Goal: Task Accomplishment & Management: Use online tool/utility

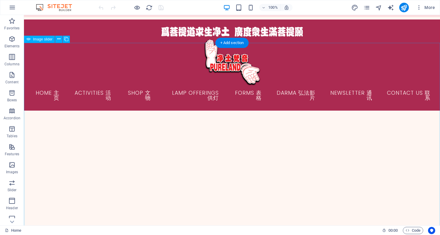
scroll to position [66, 0]
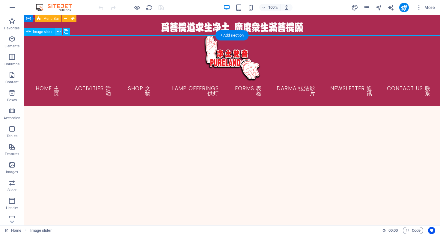
click at [58, 30] on icon at bounding box center [58, 31] width 3 height 6
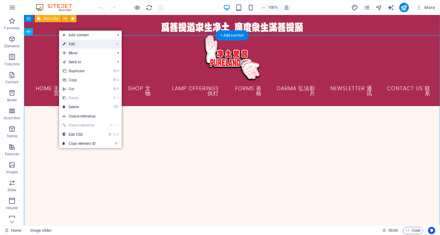
click at [70, 43] on link "⏎ Edit" at bounding box center [79, 44] width 40 height 9
select select "ms"
select select "s"
select select "progressive"
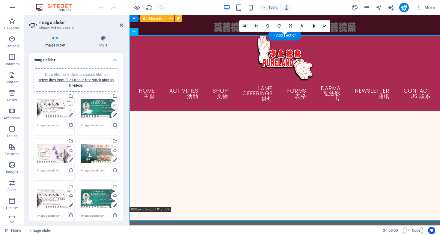
click at [70, 123] on icon at bounding box center [71, 124] width 5 height 5
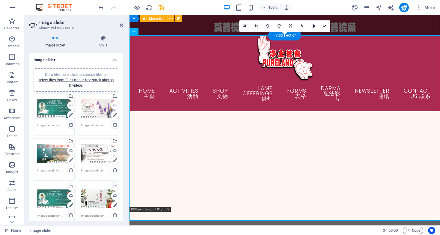
click at [70, 122] on icon at bounding box center [71, 124] width 5 height 5
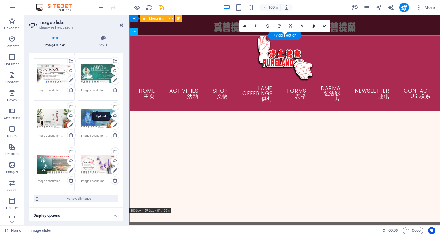
scroll to position [80, 0]
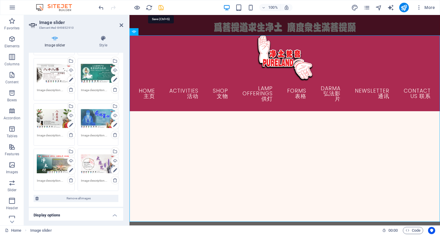
click at [162, 7] on icon "save" at bounding box center [161, 7] width 7 height 7
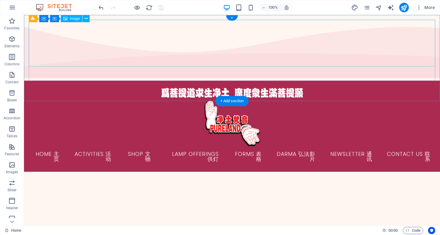
scroll to position [0, 0]
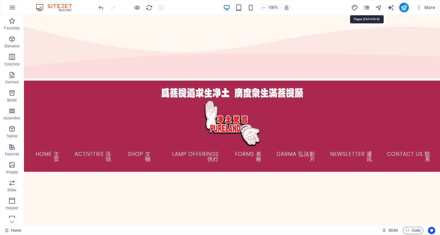
click at [367, 5] on icon "pages" at bounding box center [366, 7] width 7 height 7
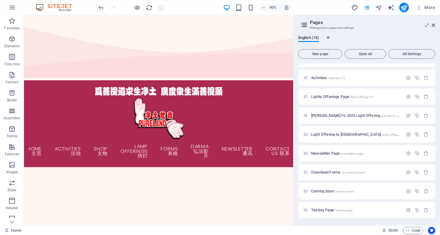
scroll to position [126, 0]
click at [324, 171] on span "Download Forms /download-forms" at bounding box center [338, 172] width 54 height 4
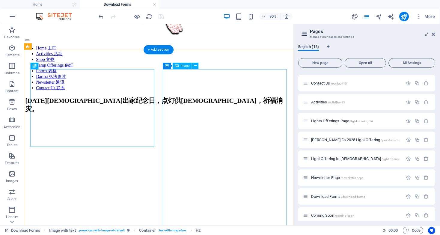
scroll to position [58, 0]
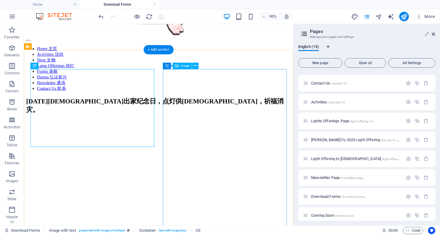
click at [185, 67] on span "Image" at bounding box center [185, 65] width 9 height 3
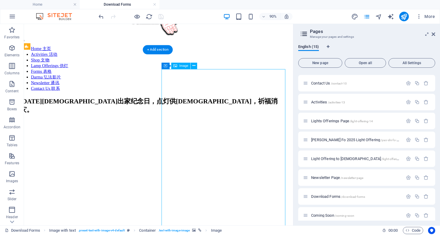
scroll to position [58, 7]
click at [189, 65] on icon at bounding box center [189, 66] width 3 height 6
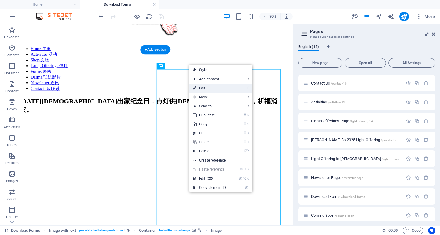
click at [200, 88] on link "⏎ Edit" at bounding box center [209, 88] width 40 height 9
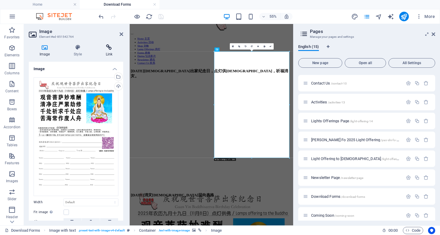
click at [108, 49] on icon at bounding box center [109, 47] width 28 height 6
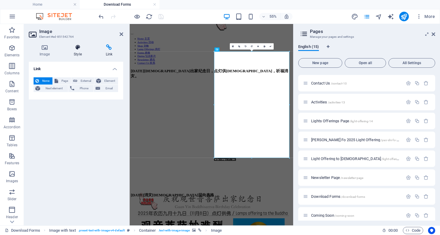
click at [75, 50] on h4 "Style" at bounding box center [79, 50] width 32 height 13
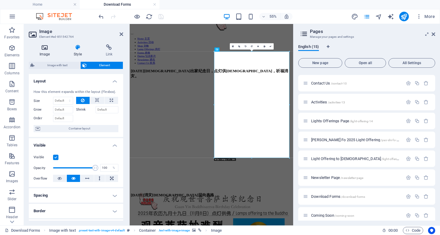
click at [41, 51] on h4 "Image" at bounding box center [46, 50] width 34 height 13
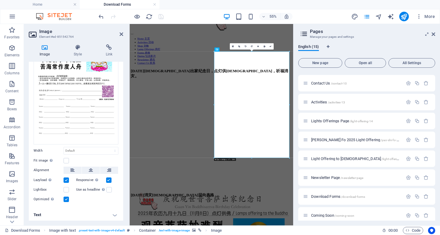
scroll to position [51, 0]
click at [432, 33] on icon at bounding box center [434, 34] width 4 height 5
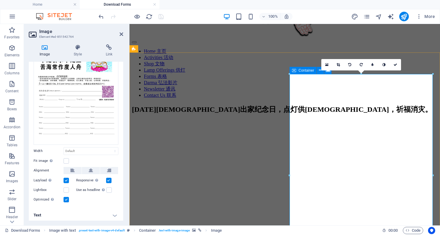
click at [293, 69] on icon at bounding box center [294, 70] width 4 height 7
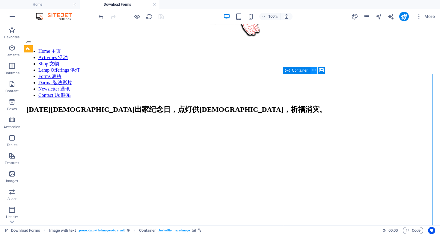
click at [314, 71] on icon at bounding box center [313, 70] width 3 height 6
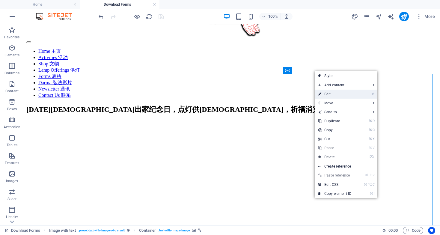
click at [324, 92] on link "⏎ Edit" at bounding box center [335, 94] width 40 height 9
select select "px"
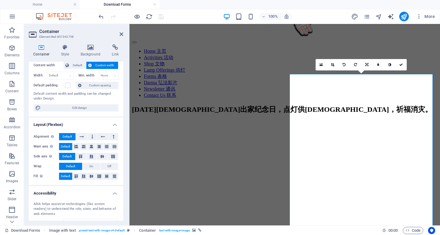
scroll to position [36, 0]
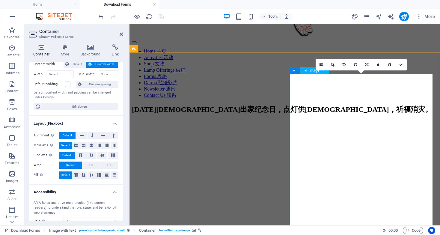
click at [312, 70] on span "Image" at bounding box center [314, 71] width 10 height 4
click at [88, 49] on icon at bounding box center [90, 47] width 29 height 6
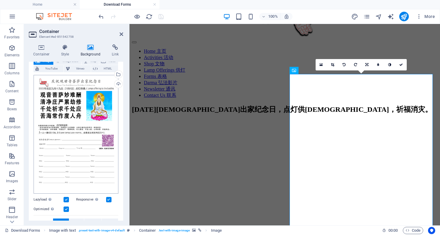
scroll to position [32, 0]
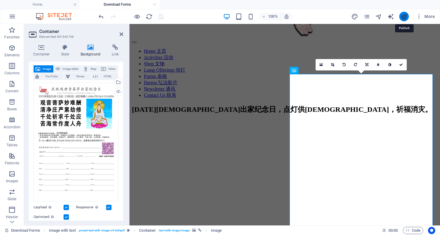
click at [402, 15] on icon "publish" at bounding box center [403, 16] width 7 height 7
